Goal: Check status

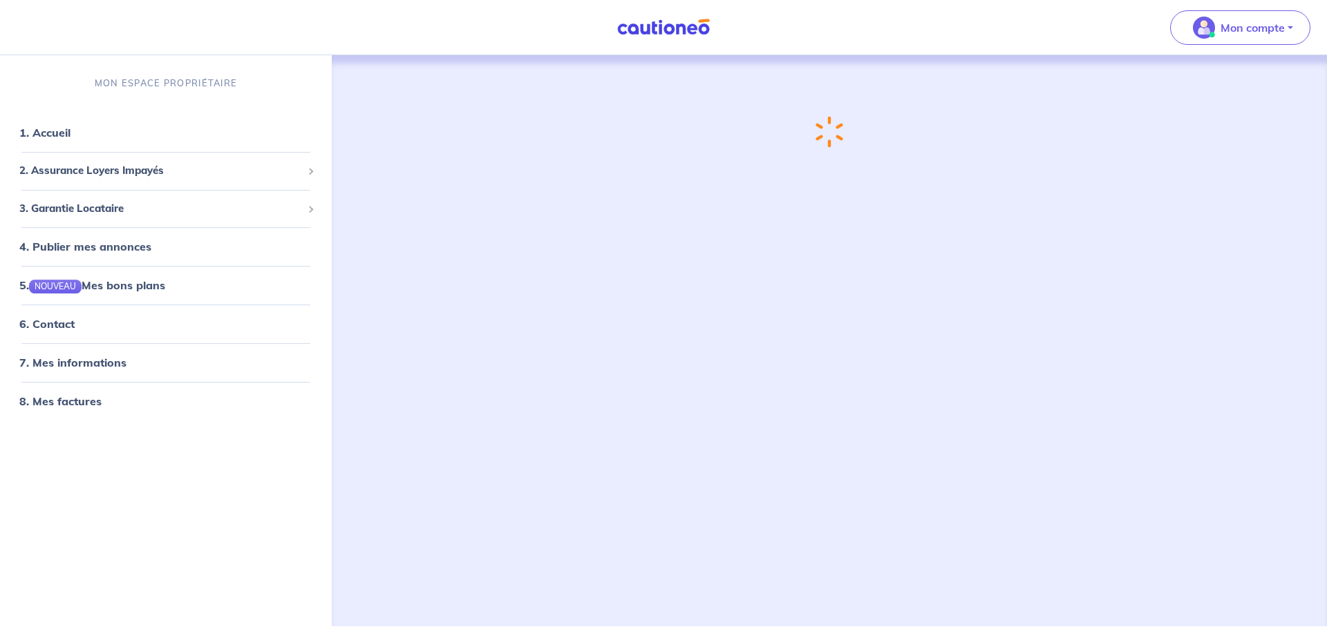
click at [97, 172] on span "2. Assurance Loyers Impayés" at bounding box center [160, 171] width 283 height 16
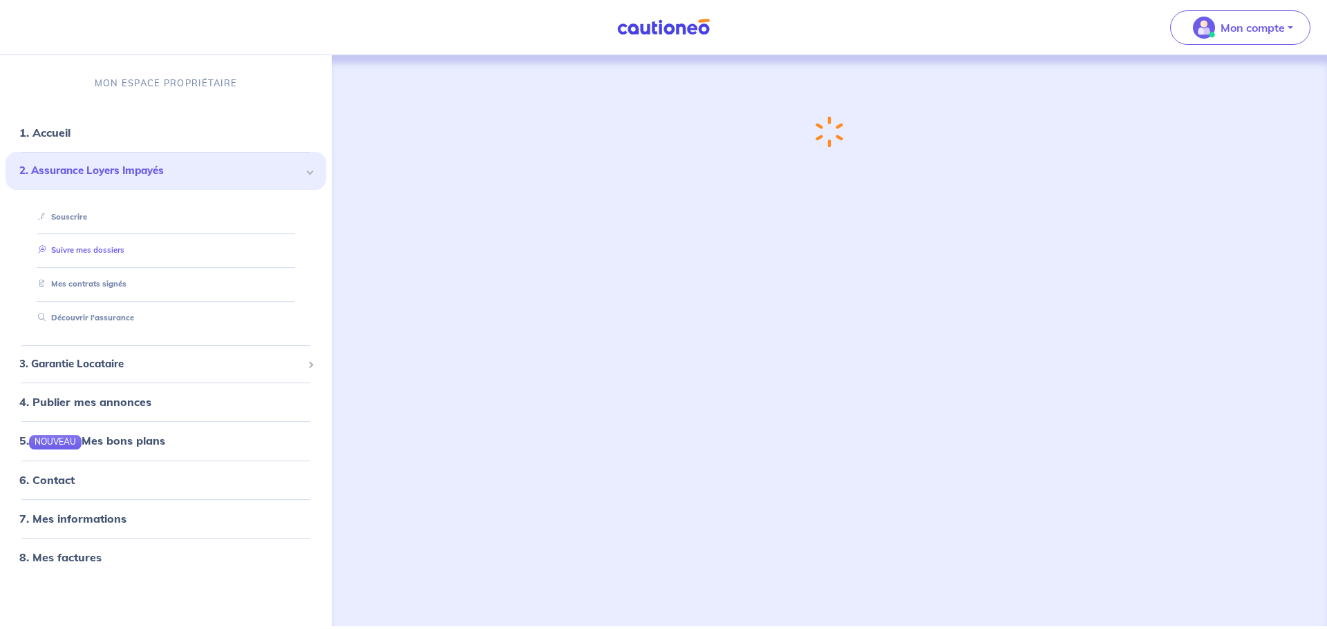
click at [106, 248] on link "Suivre mes dossiers" at bounding box center [78, 251] width 92 height 10
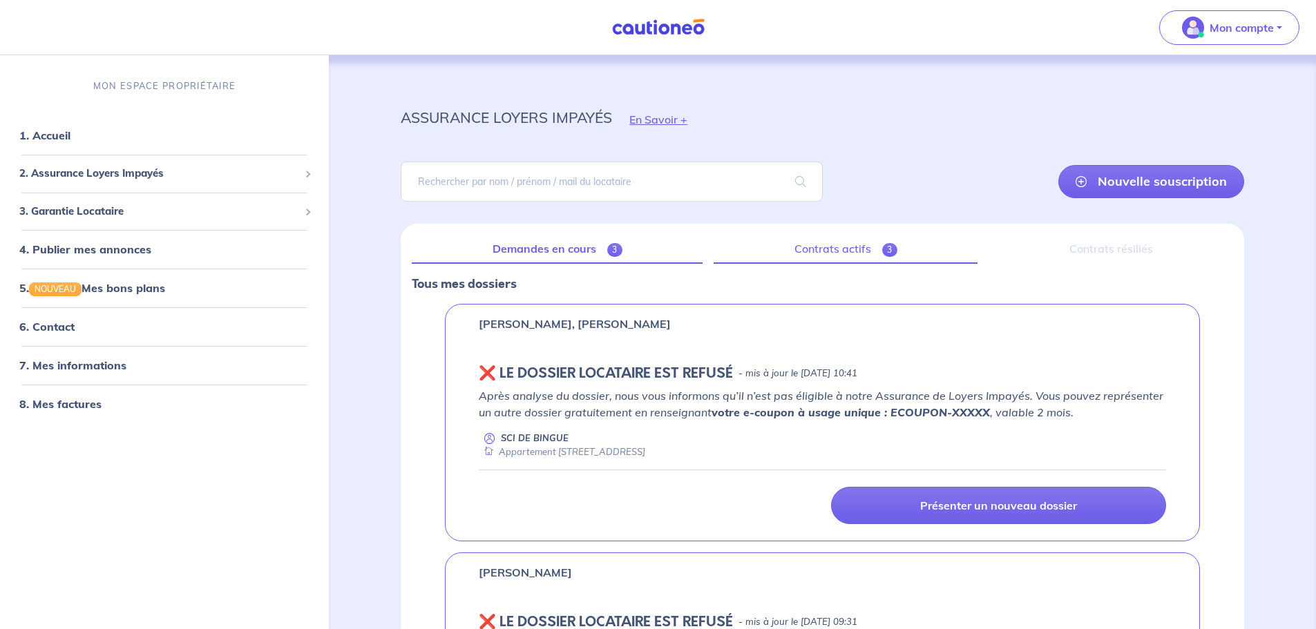
click at [851, 243] on link "Contrats actifs 3" at bounding box center [846, 249] width 264 height 29
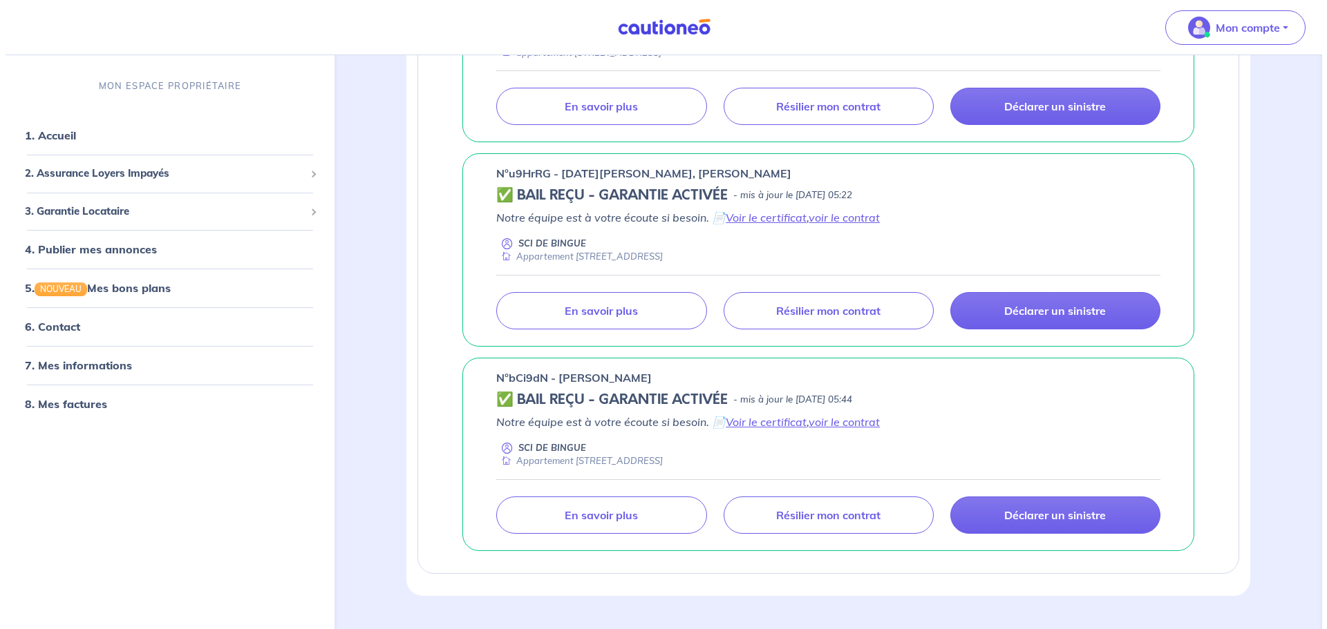
scroll to position [415, 0]
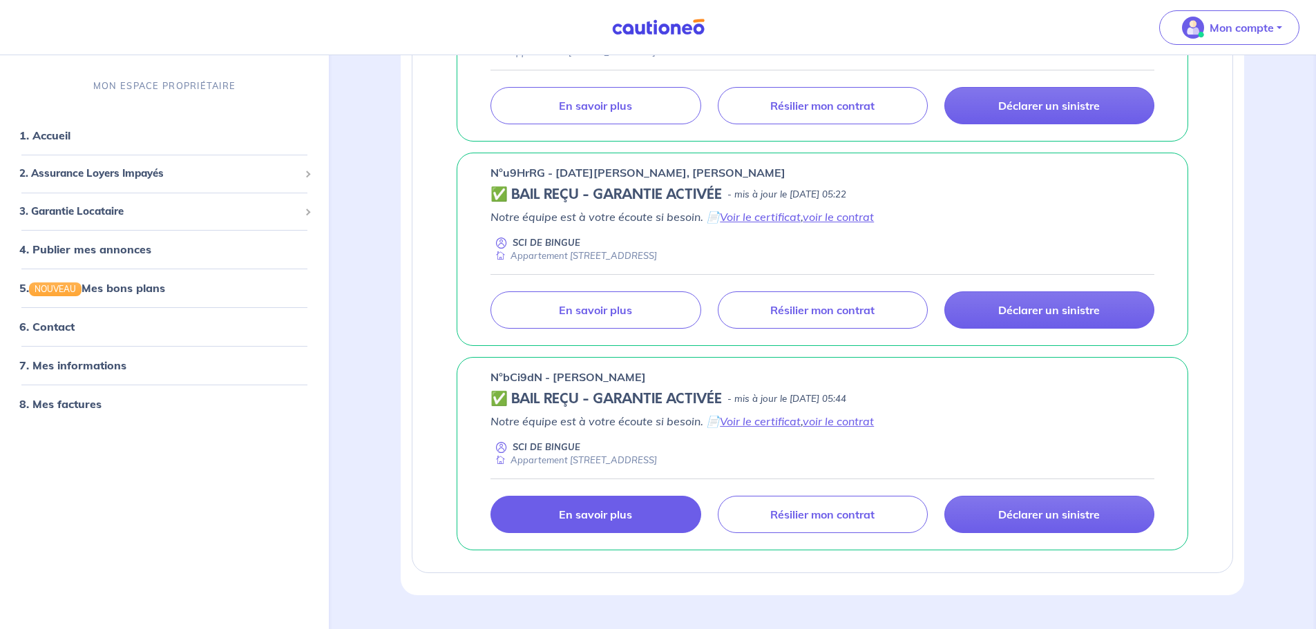
click at [616, 526] on link "En savoir plus" at bounding box center [596, 514] width 210 height 37
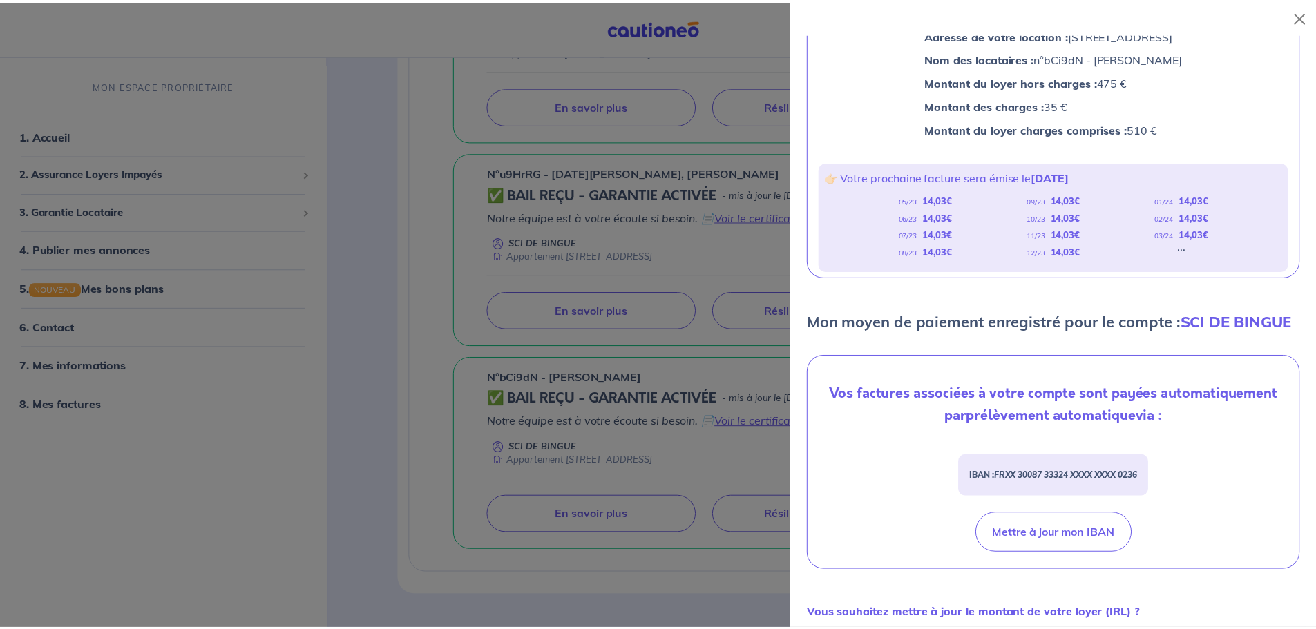
scroll to position [69, 0]
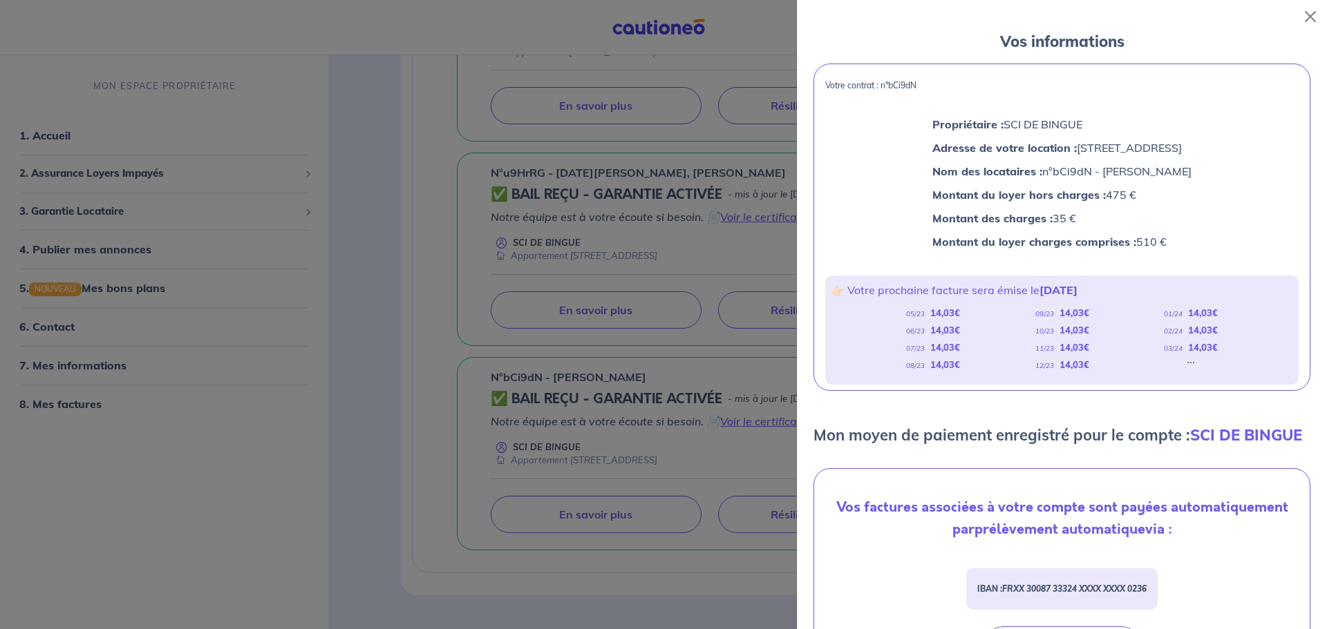
click at [1197, 355] on div "03/24 14,03 €" at bounding box center [1191, 347] width 54 height 17
click at [1105, 298] on div "👉🏻 Votre prochaine facture sera émise le [DATE] 05/23 14,03 € 06/23 14,03 € 07/…" at bounding box center [1061, 330] width 473 height 109
click at [1104, 296] on p "👉🏻 Votre prochaine facture sera émise le [DATE]" at bounding box center [1061, 290] width 462 height 18
click at [568, 33] on div at bounding box center [663, 314] width 1327 height 629
